Goal: Information Seeking & Learning: Learn about a topic

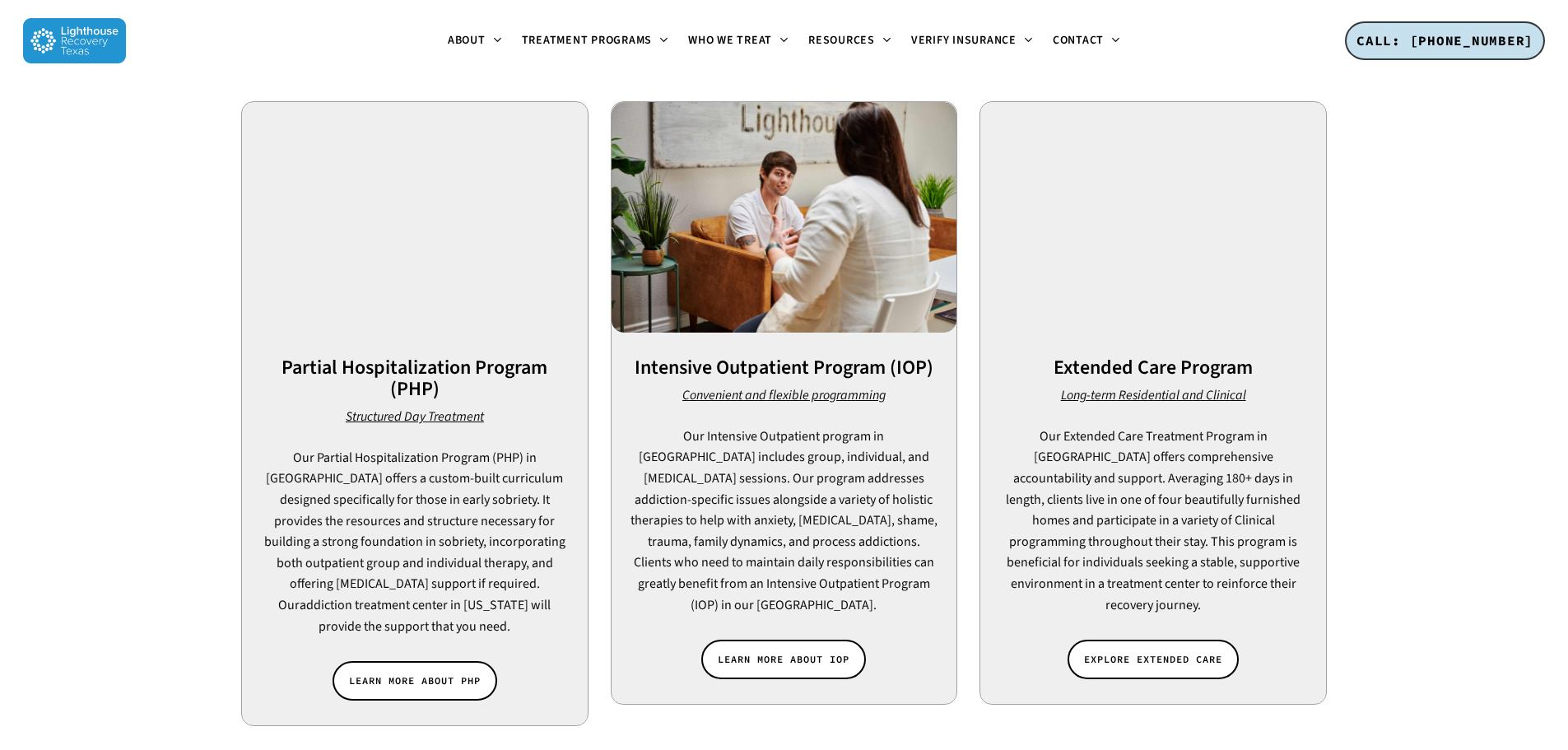
scroll to position [1235, 0]
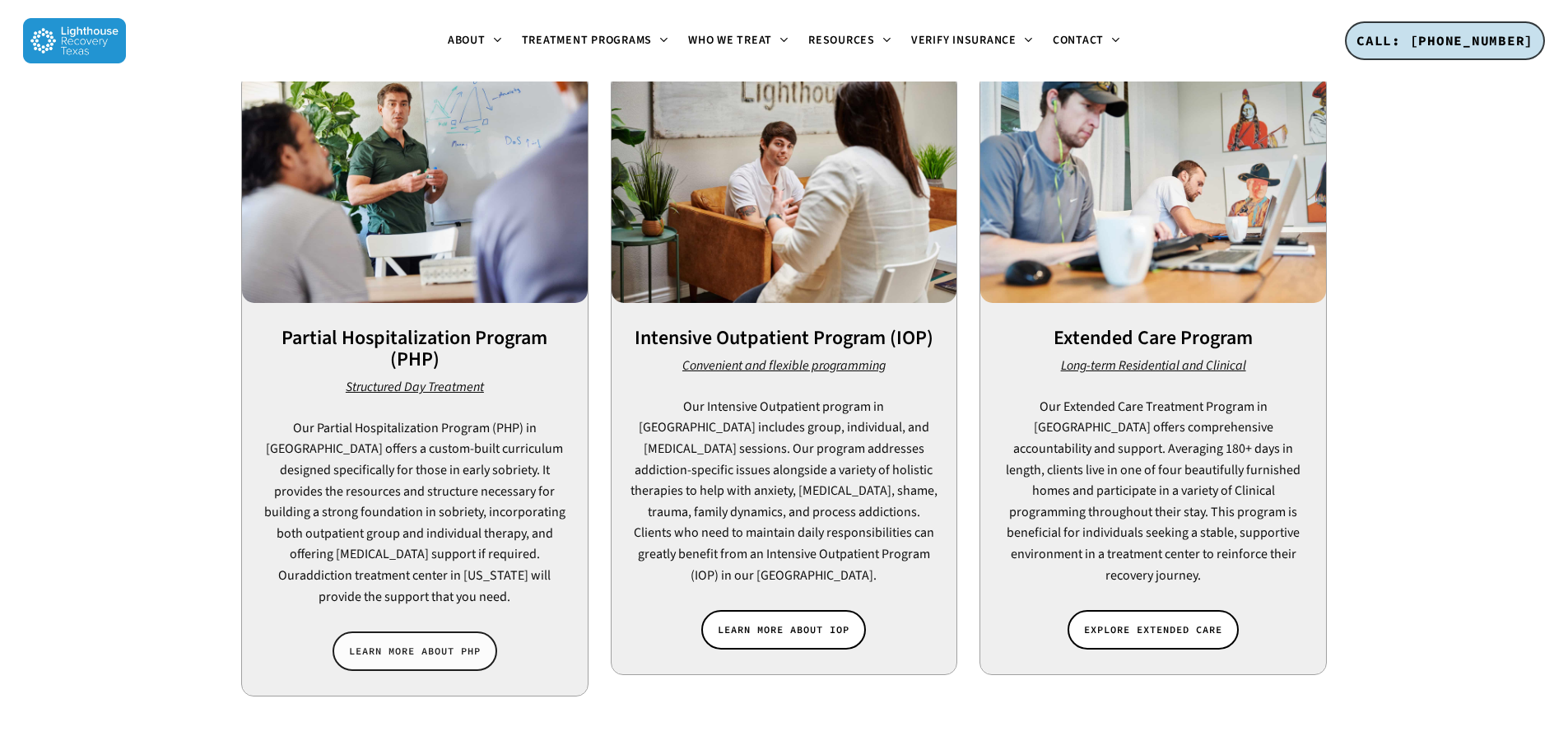
click at [404, 643] on span "LEARN MORE ABOUT PHP" at bounding box center [415, 651] width 132 height 16
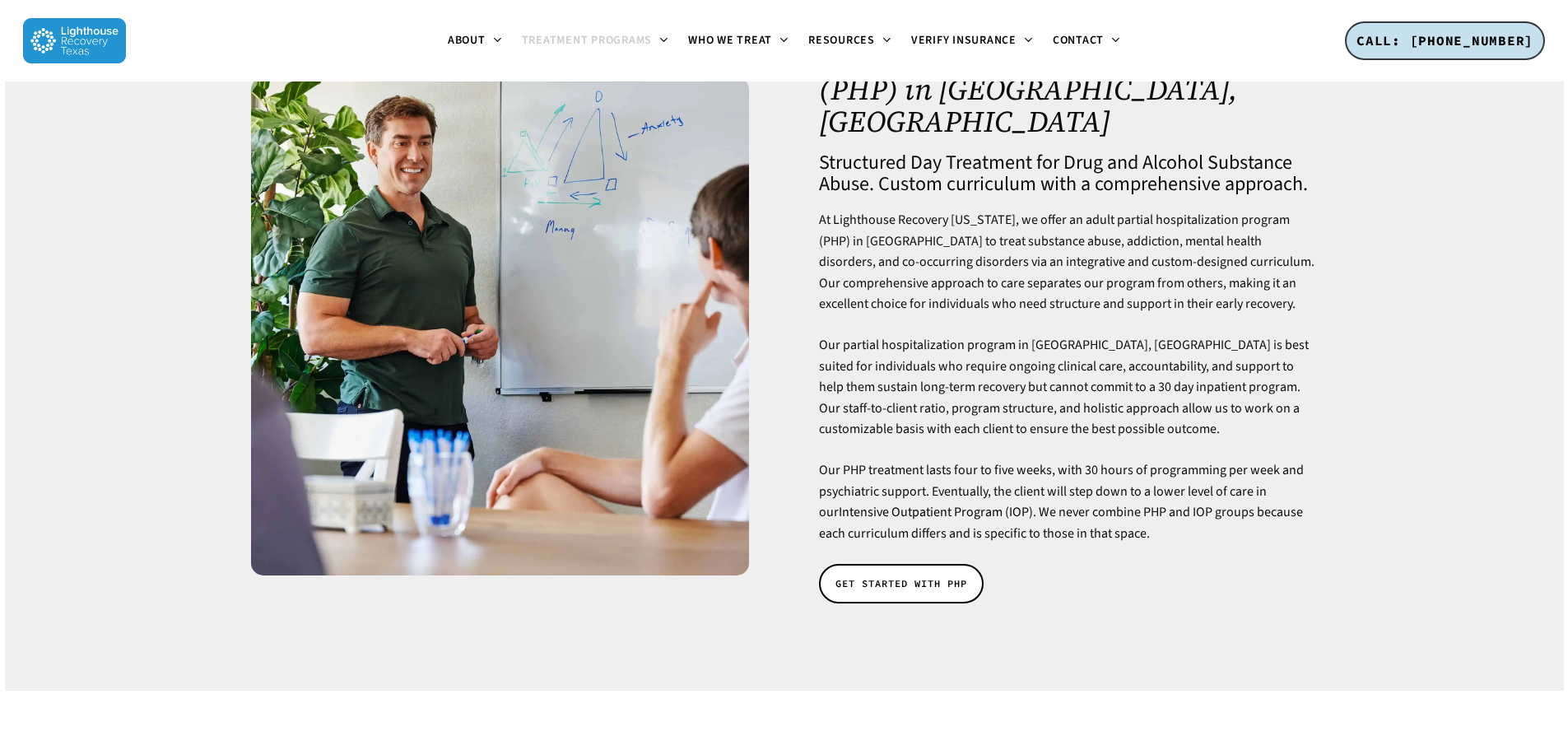
scroll to position [165, 0]
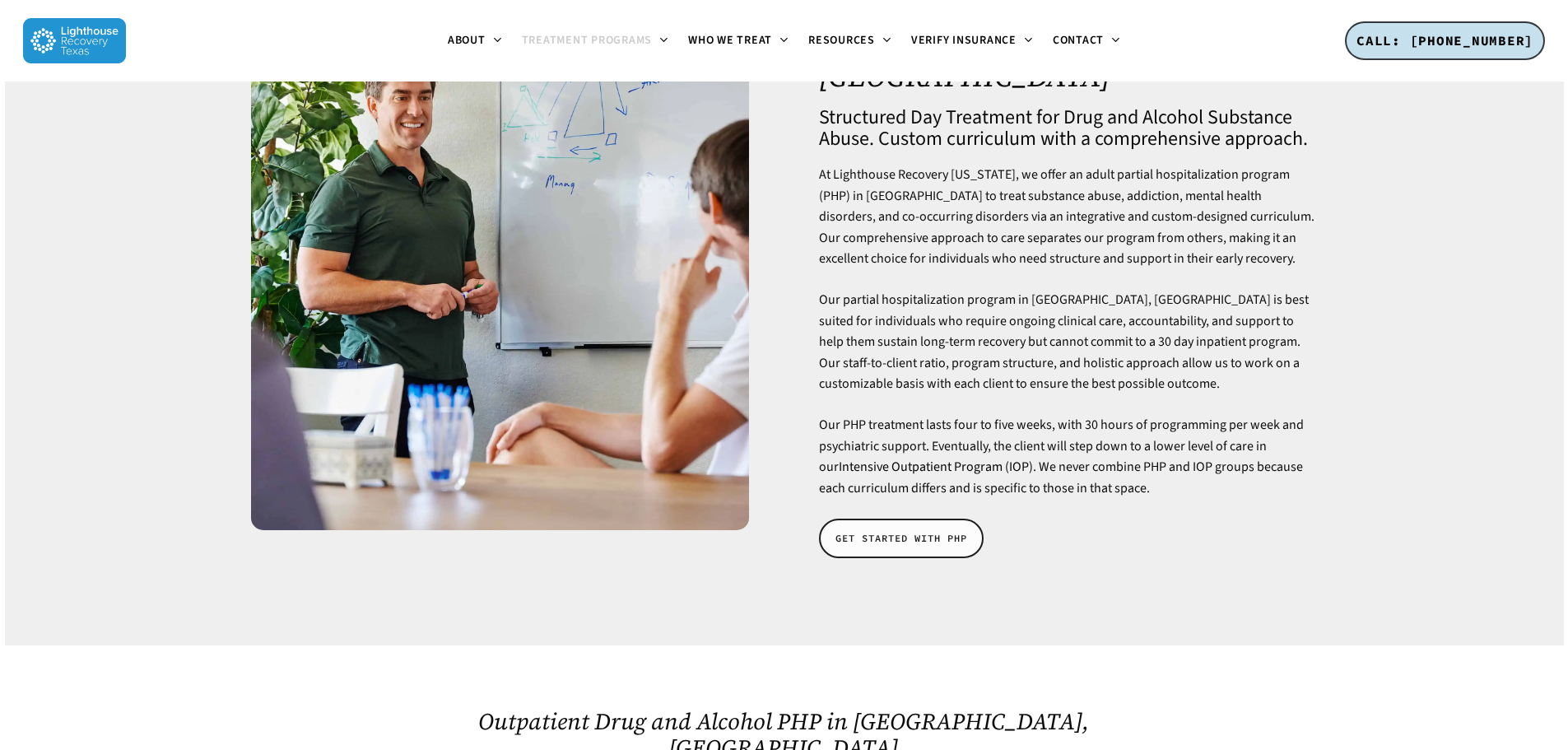
click at [903, 530] on span "GET STARTED WITH PHP" at bounding box center [901, 538] width 132 height 16
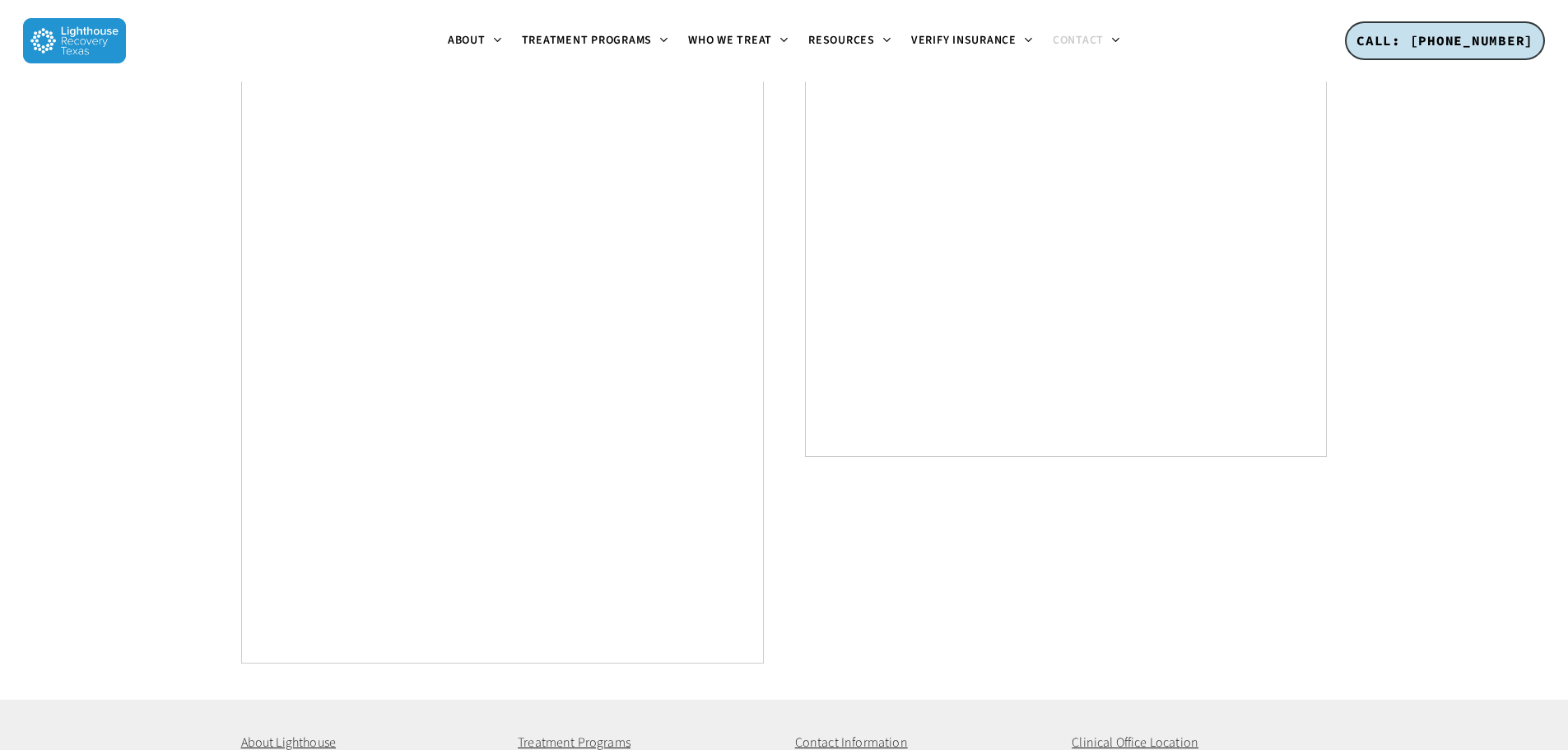
scroll to position [1000, 0]
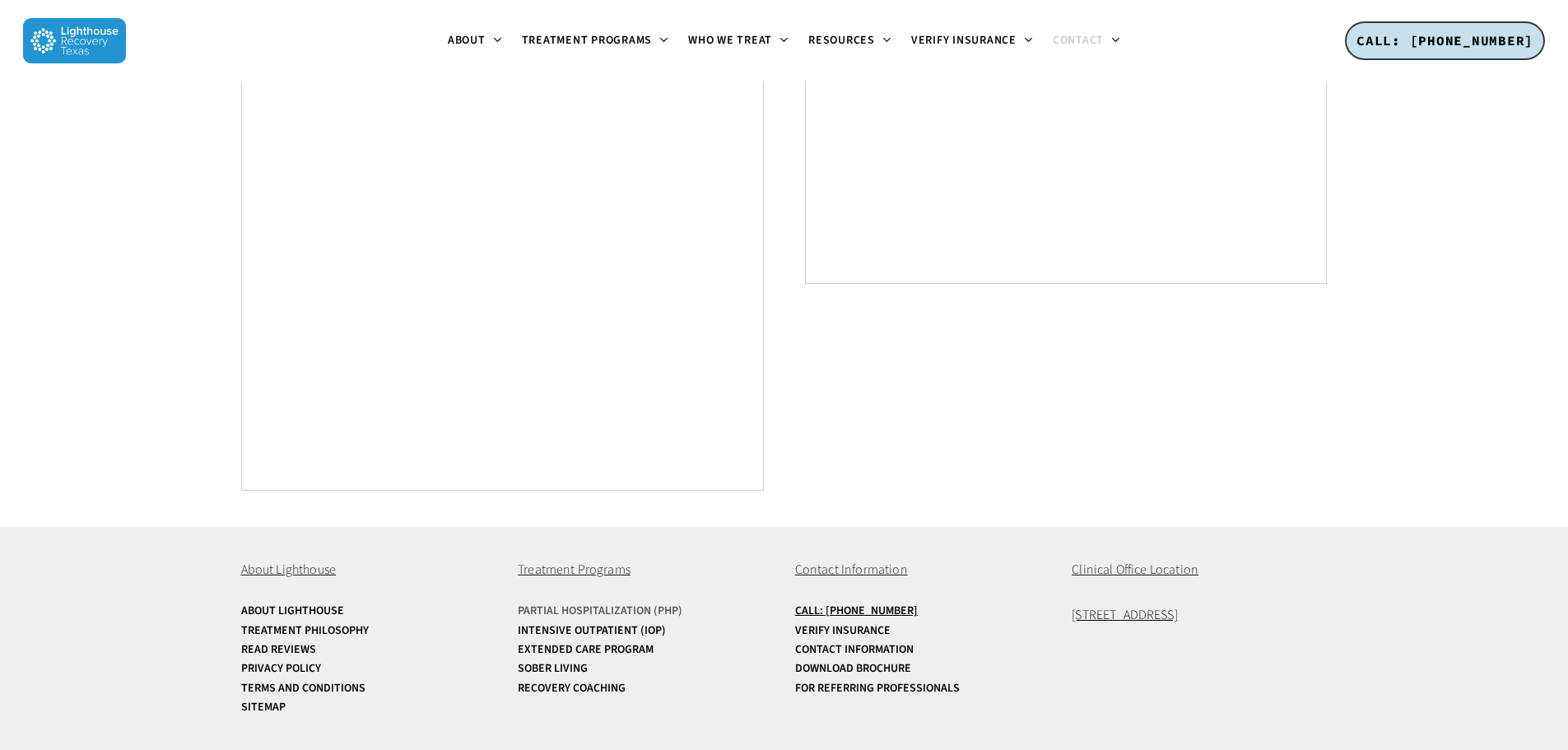
click at [562, 609] on link "Partial Hospitalization (PHP)" at bounding box center [645, 611] width 255 height 12
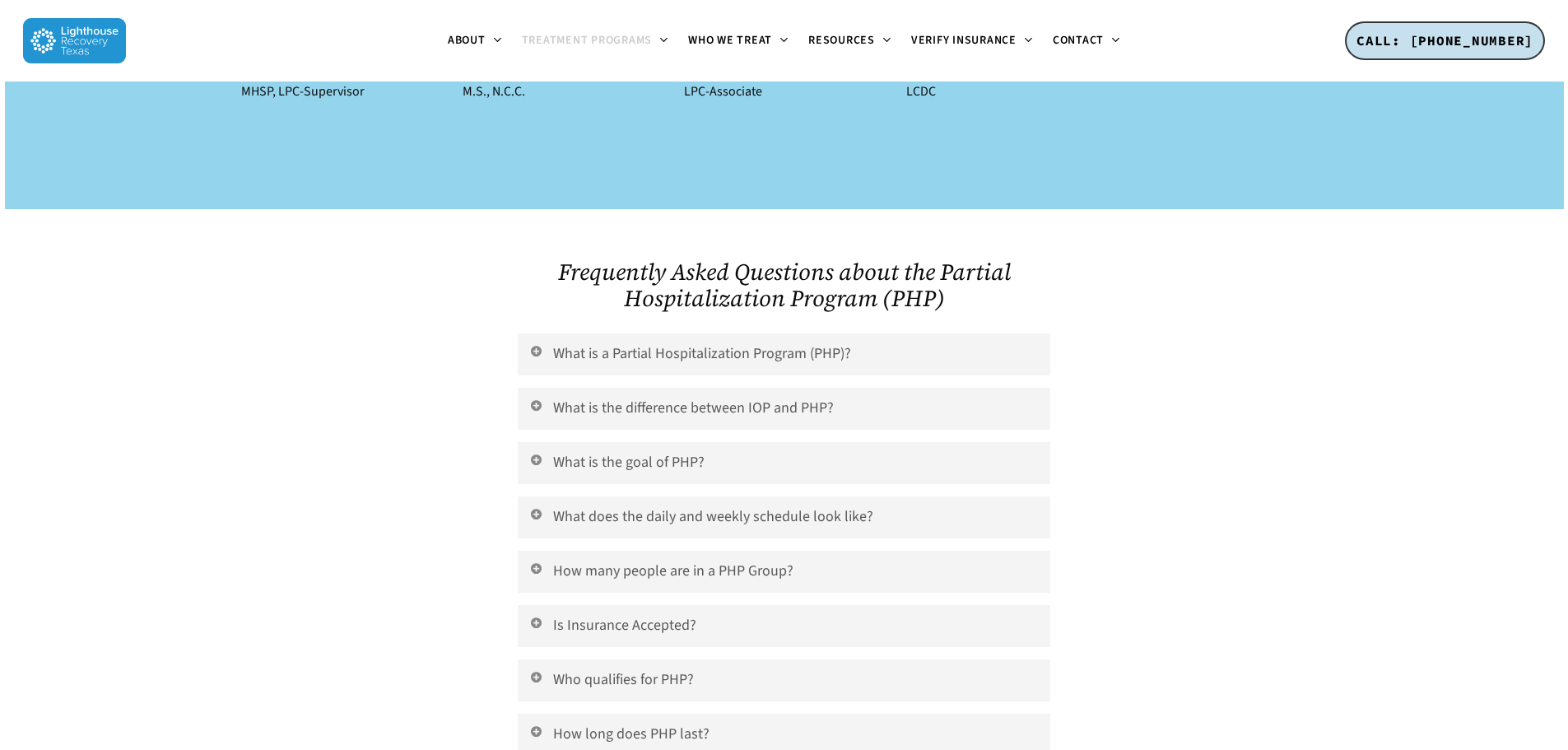
scroll to position [6589, 0]
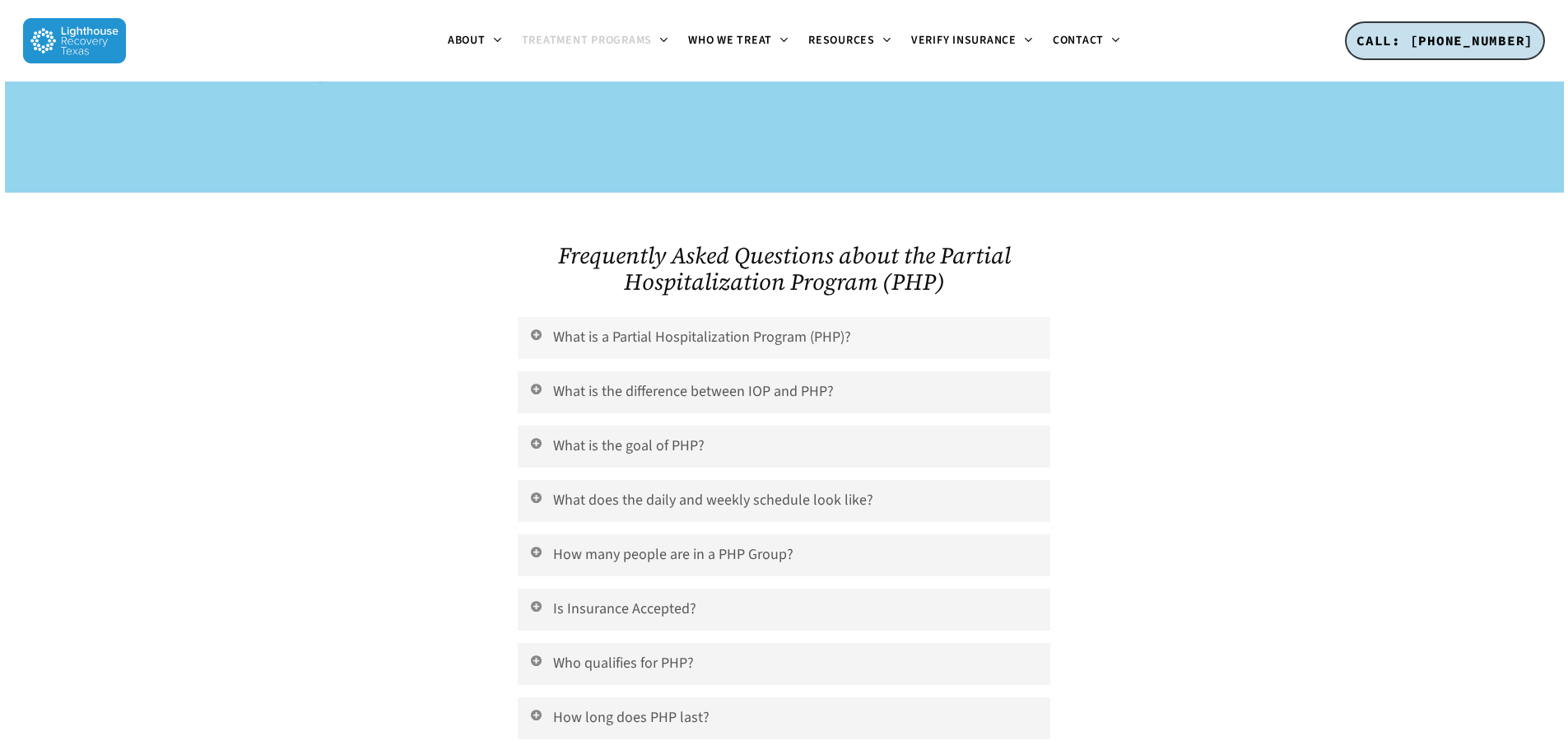
click at [535, 328] on icon at bounding box center [536, 334] width 15 height 13
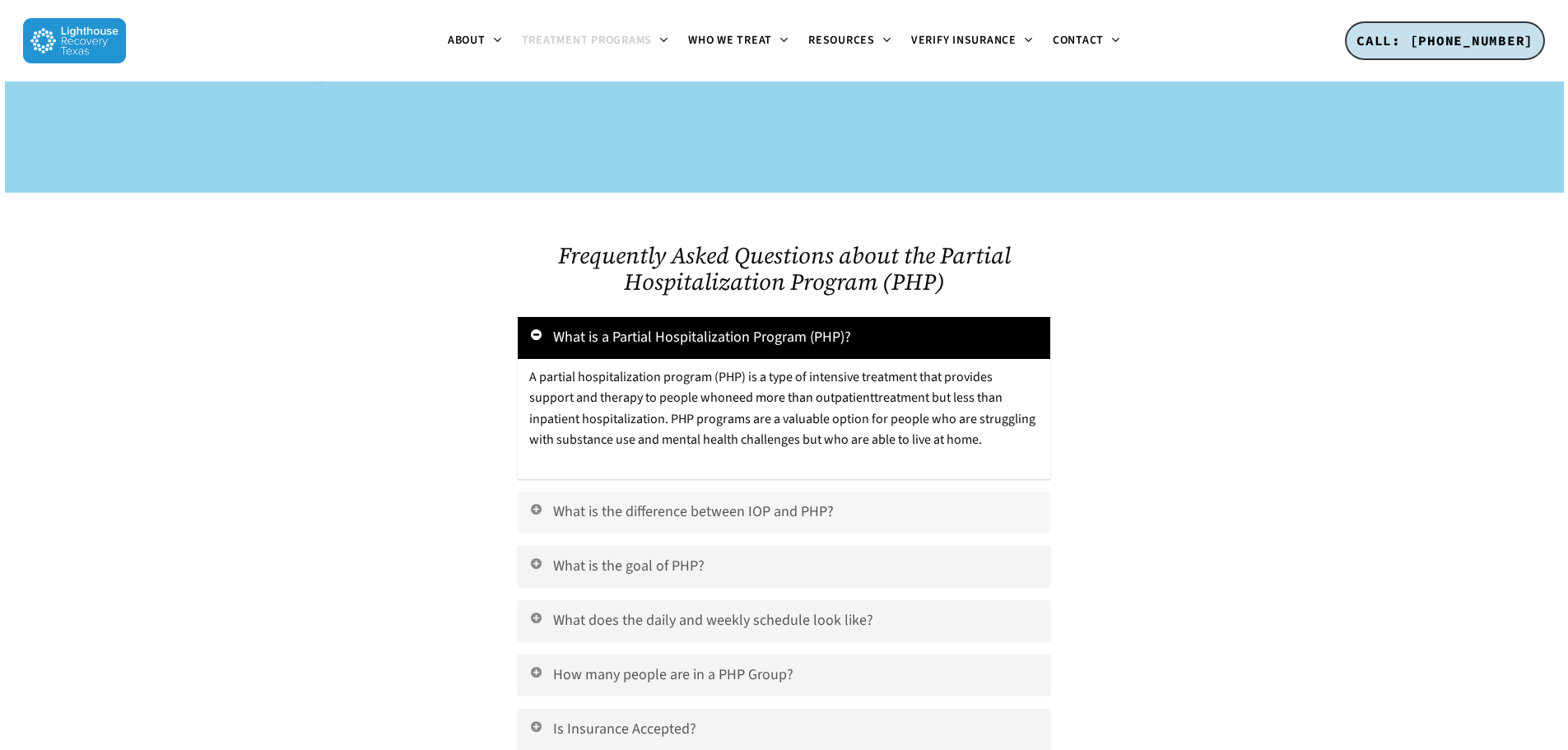
click at [536, 502] on icon at bounding box center [536, 508] width 15 height 13
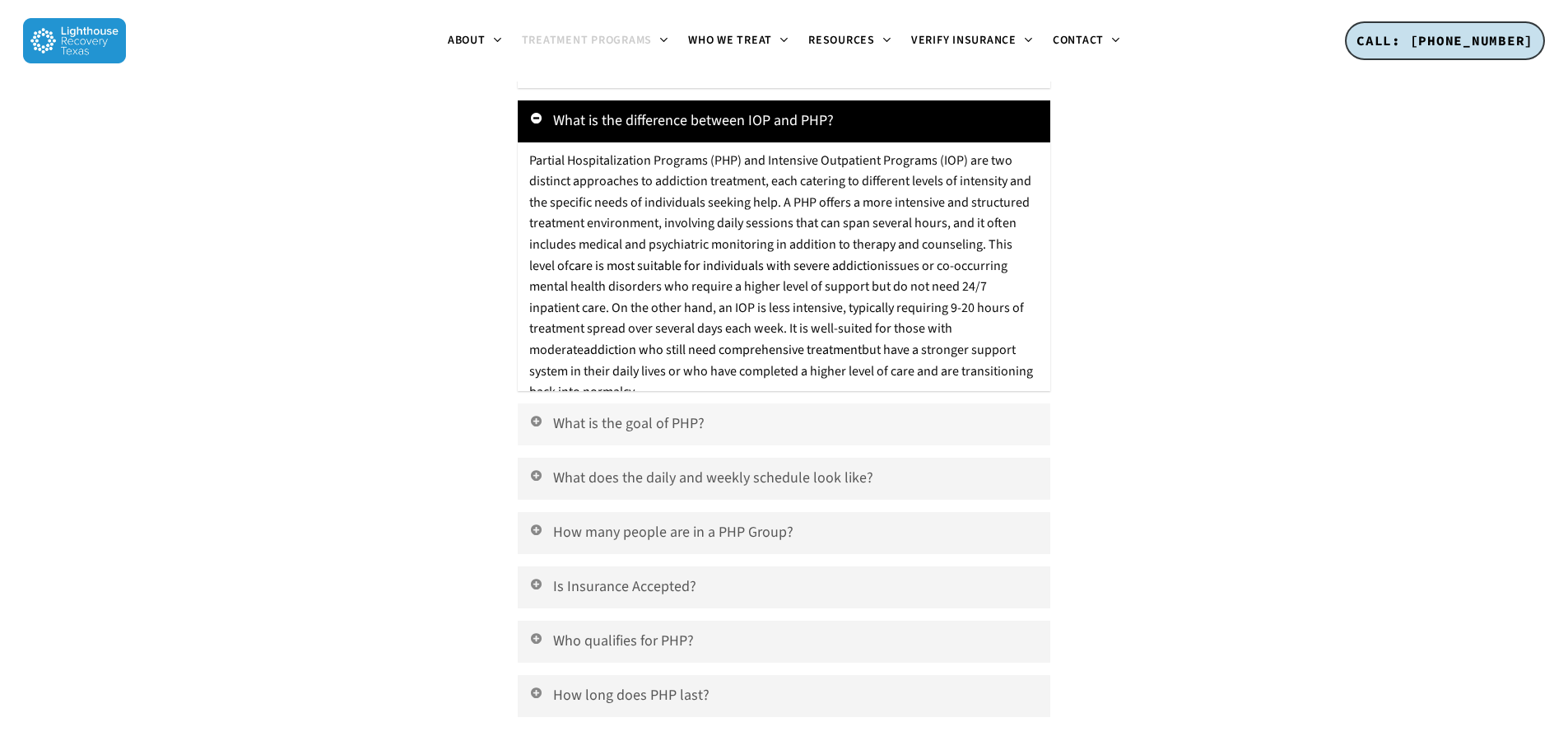
scroll to position [7001, 0]
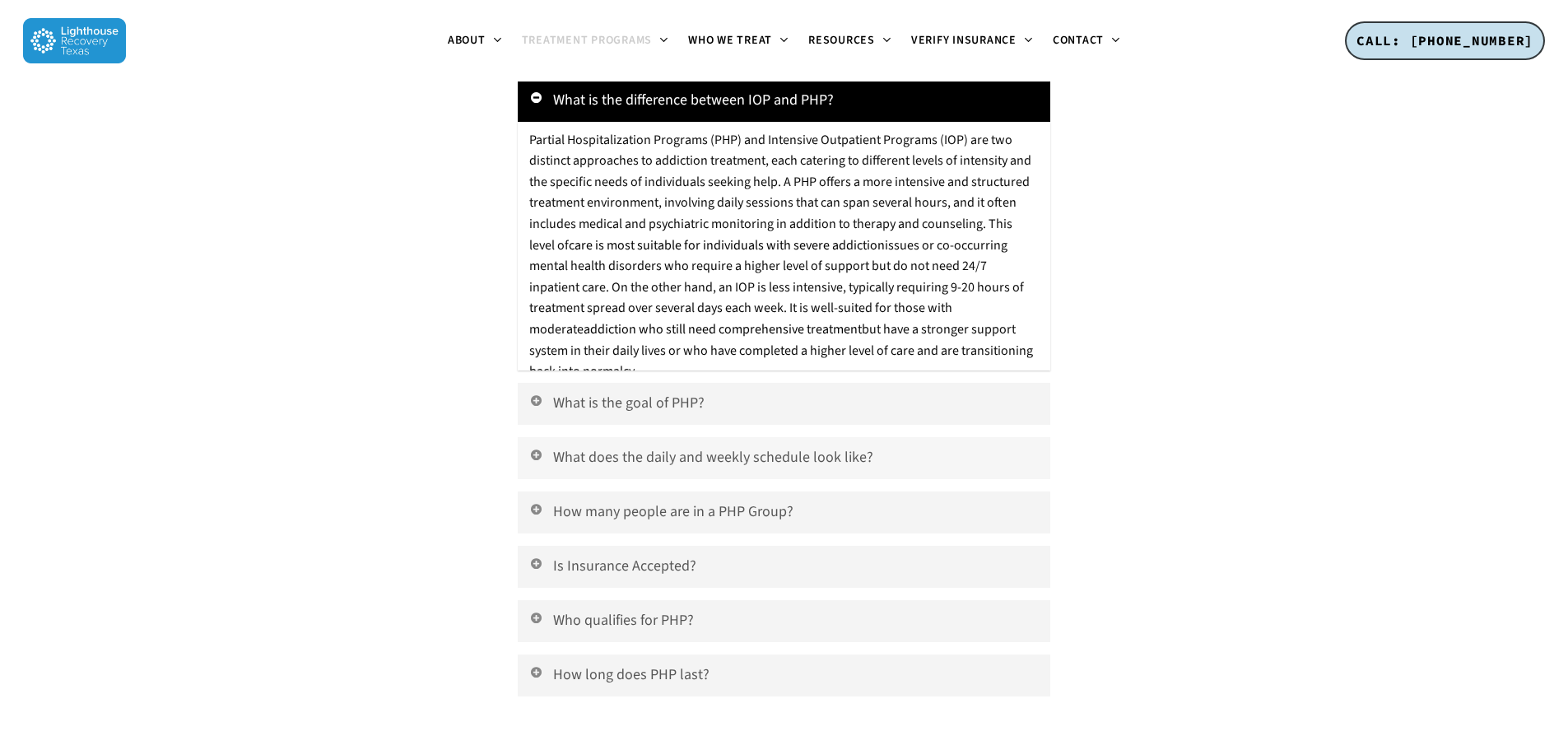
click at [537, 448] on icon at bounding box center [536, 454] width 15 height 13
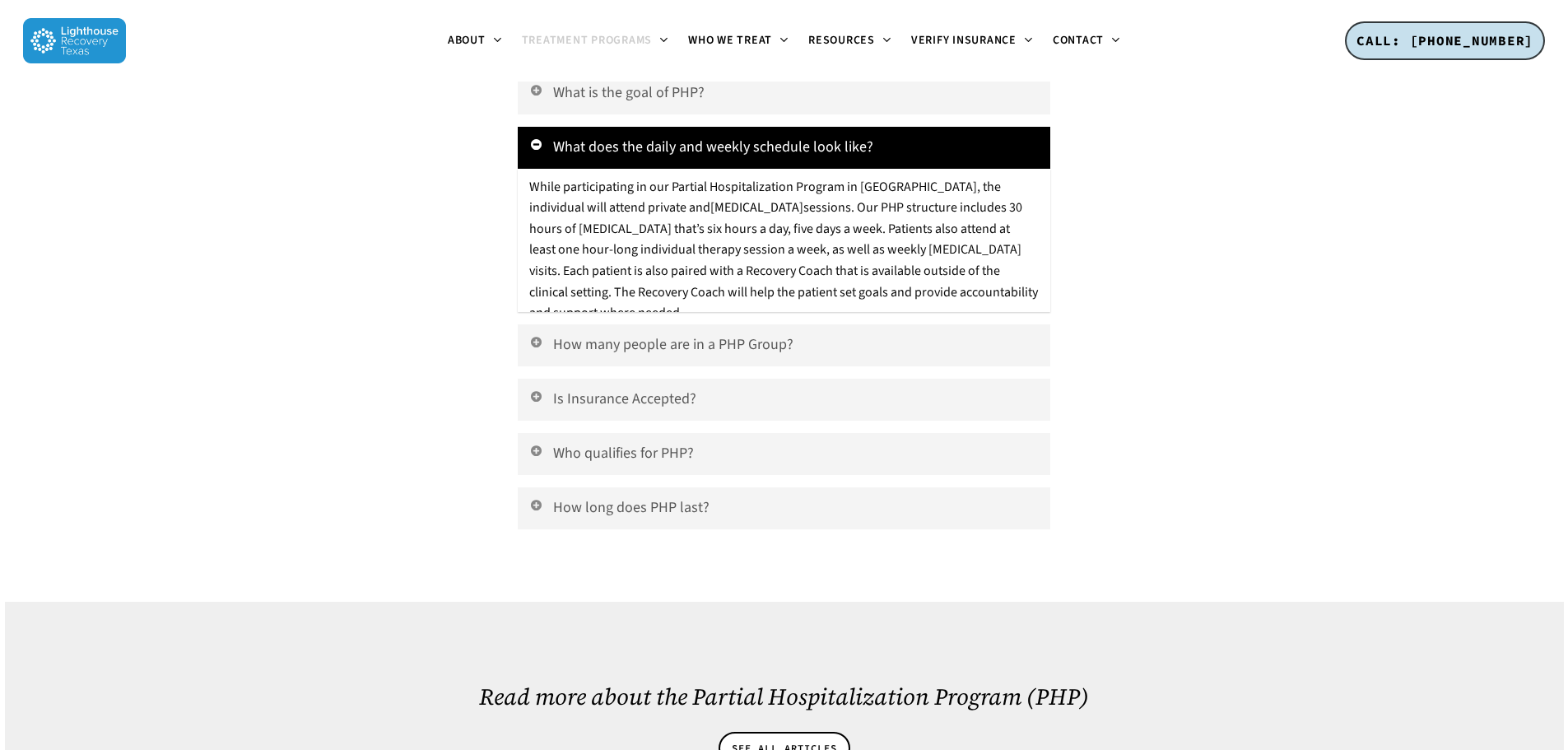
scroll to position [7330, 0]
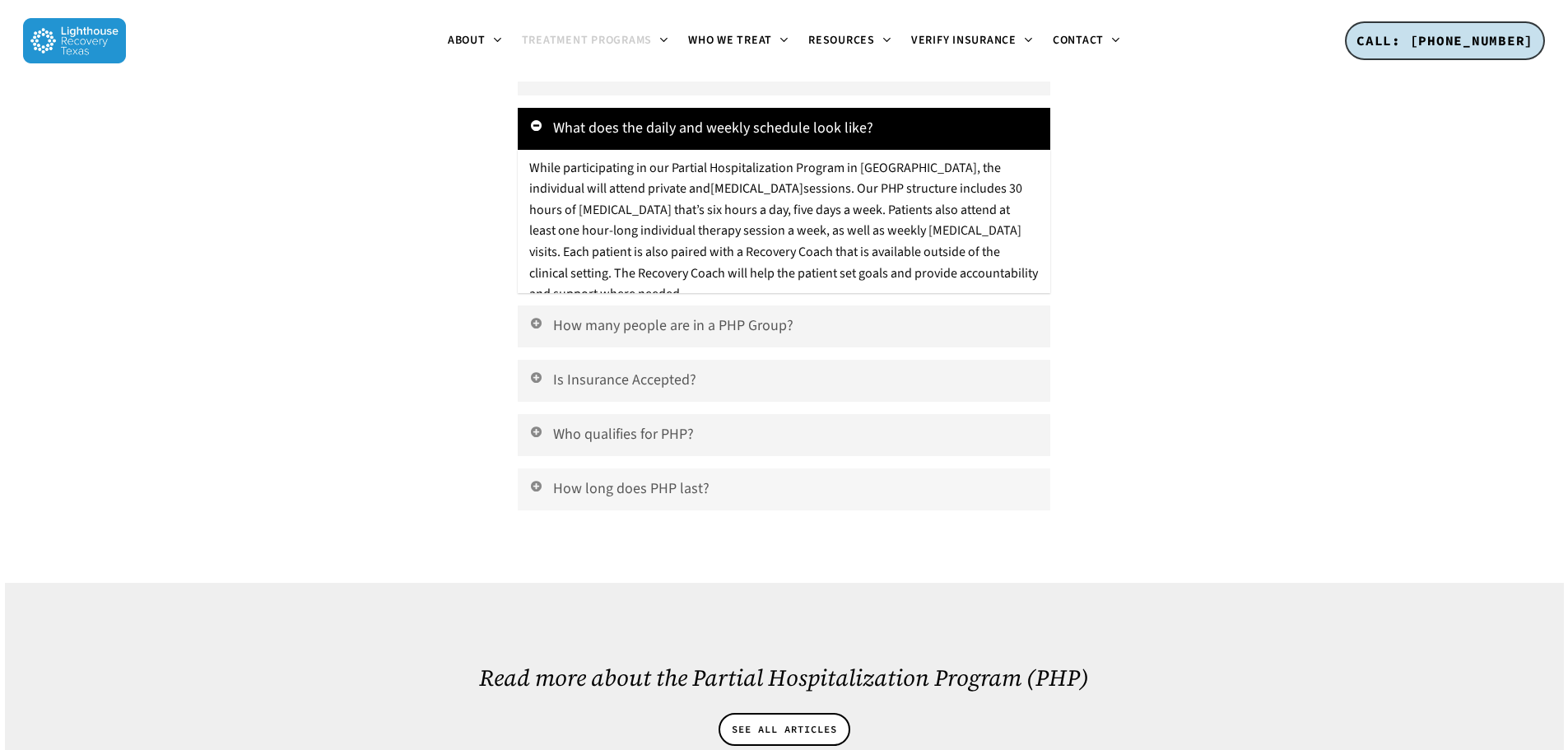
click at [538, 479] on icon at bounding box center [536, 485] width 15 height 13
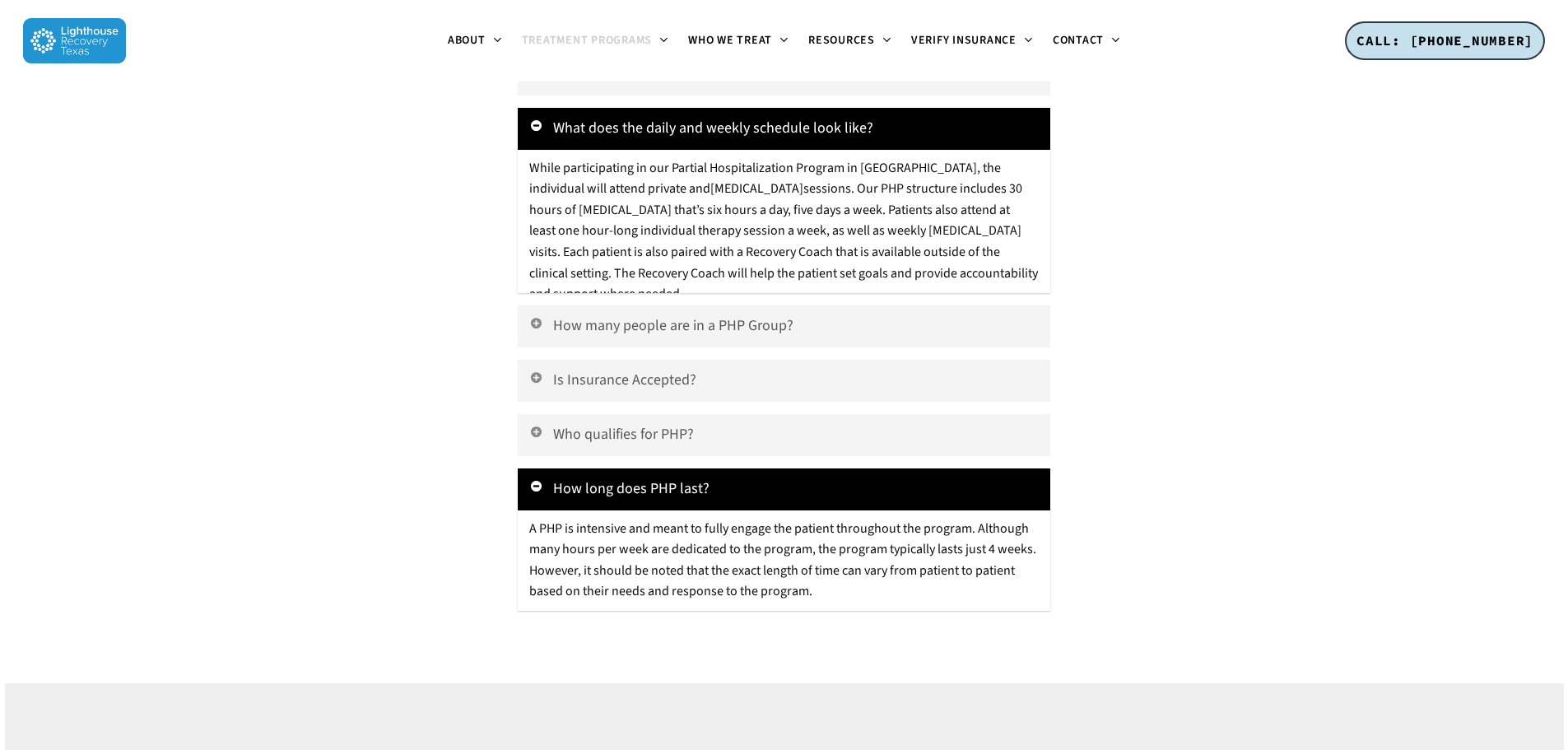
click at [535, 479] on icon at bounding box center [536, 485] width 15 height 13
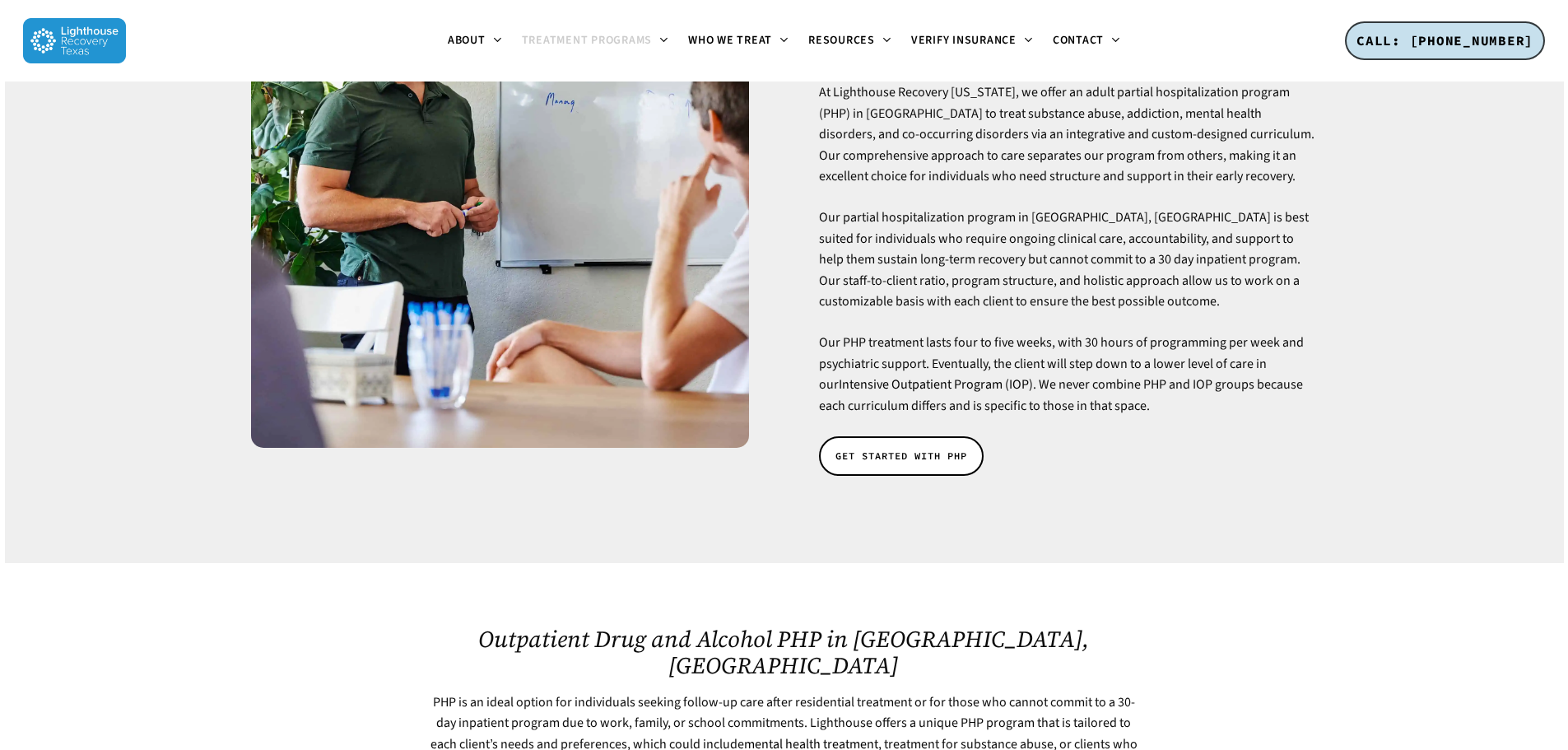
scroll to position [0, 0]
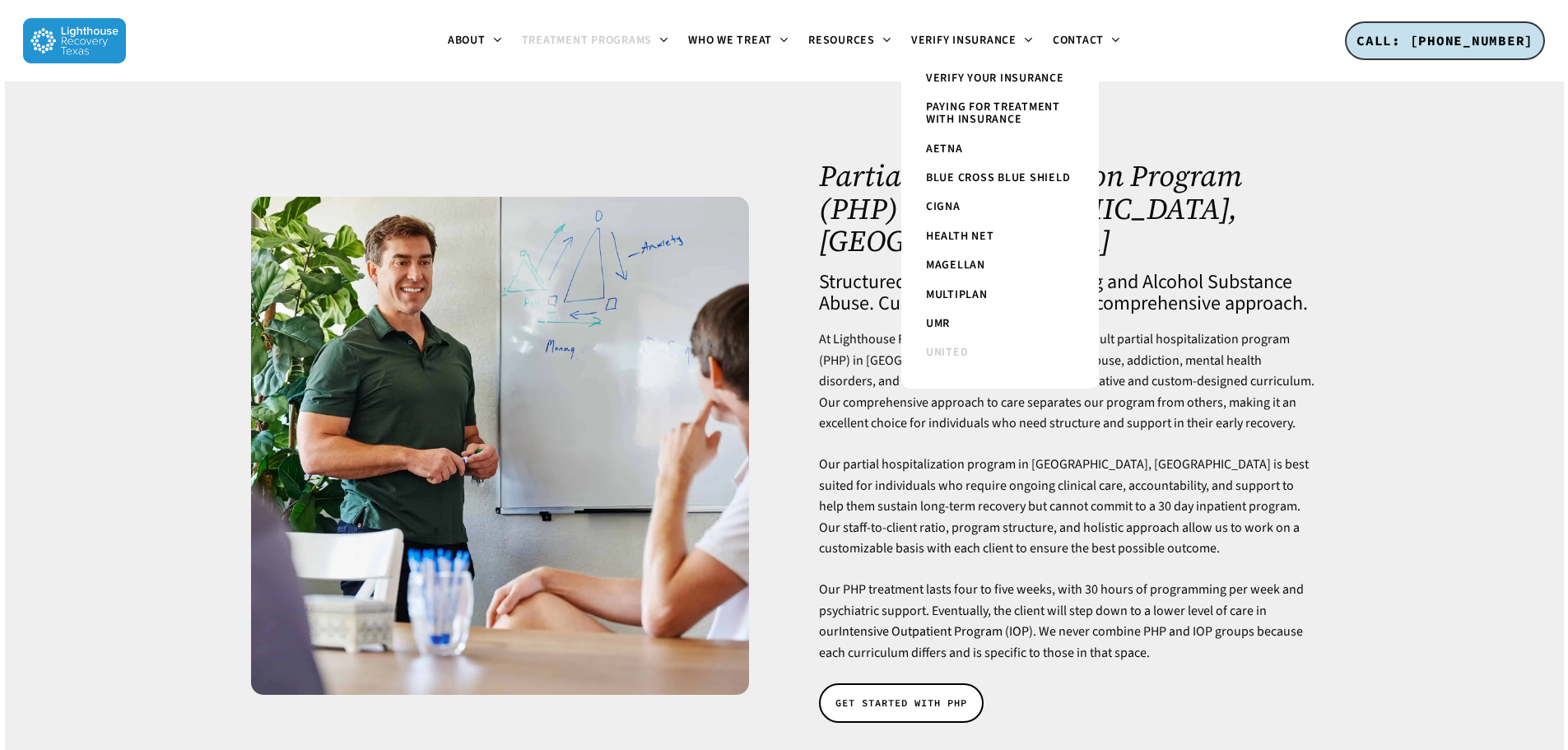
click at [948, 350] on span "United" at bounding box center [947, 352] width 43 height 16
